Goal: Information Seeking & Learning: Learn about a topic

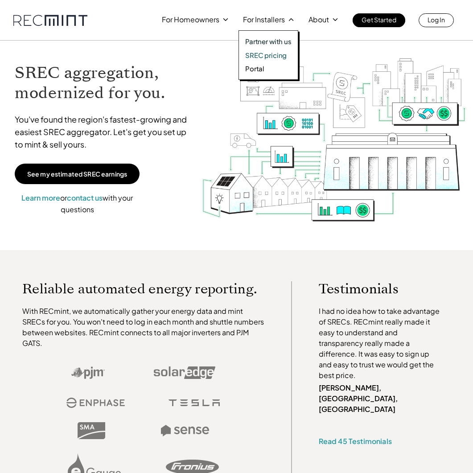
click at [276, 53] on p "SREC pricing" at bounding box center [265, 55] width 41 height 9
